Goal: Task Accomplishment & Management: Manage account settings

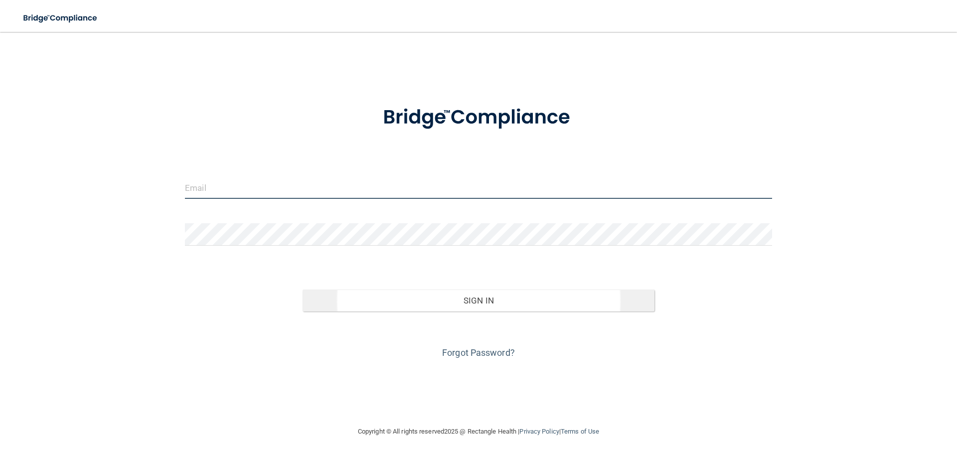
type input "[EMAIL_ADDRESS][DOMAIN_NAME]"
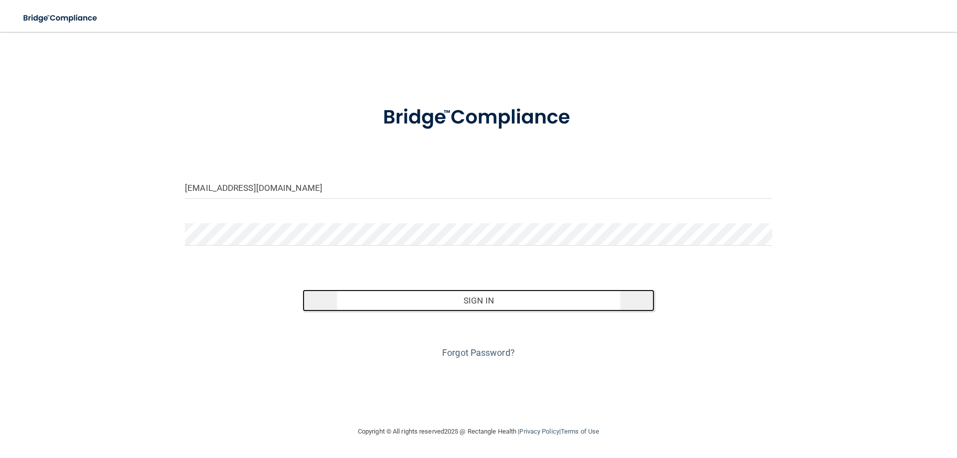
click at [495, 301] on button "Sign In" at bounding box center [478, 301] width 352 height 22
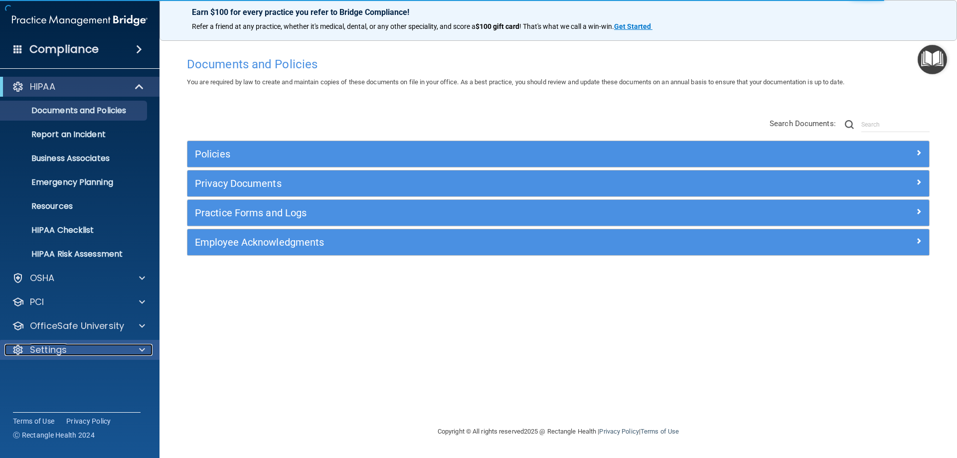
click at [73, 352] on div "Settings" at bounding box center [66, 350] width 124 height 12
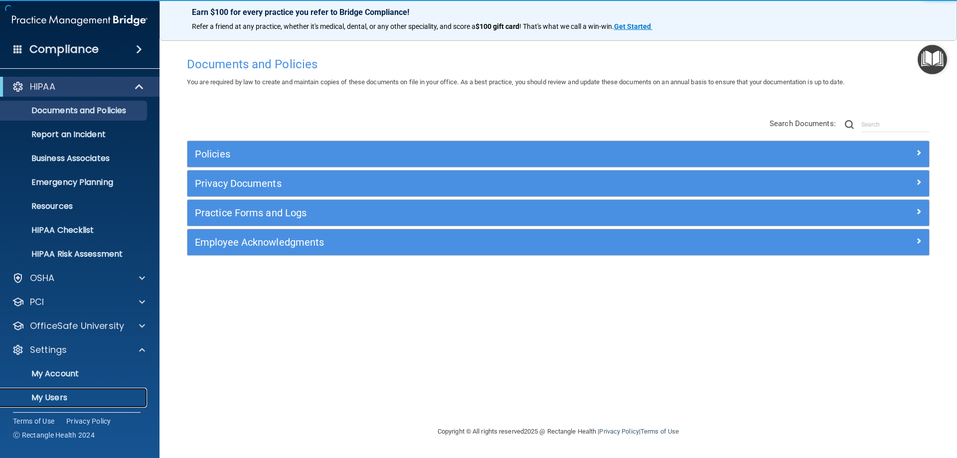
click at [63, 396] on p "My Users" at bounding box center [74, 398] width 136 height 10
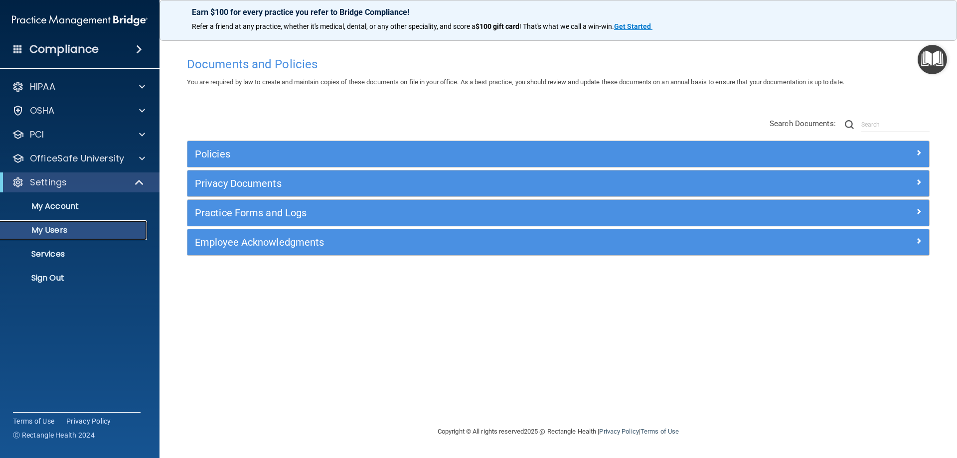
select select "20"
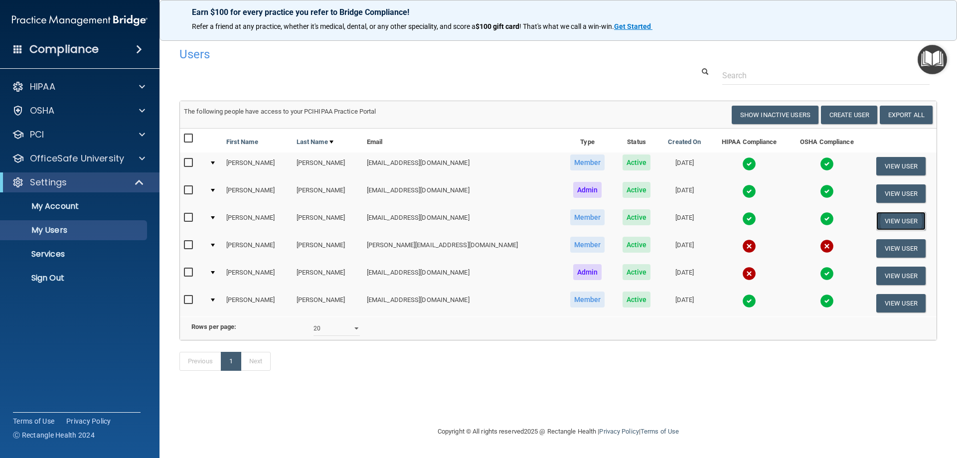
click at [885, 223] on button "View User" at bounding box center [900, 221] width 49 height 18
